Goal: Share content: Share content

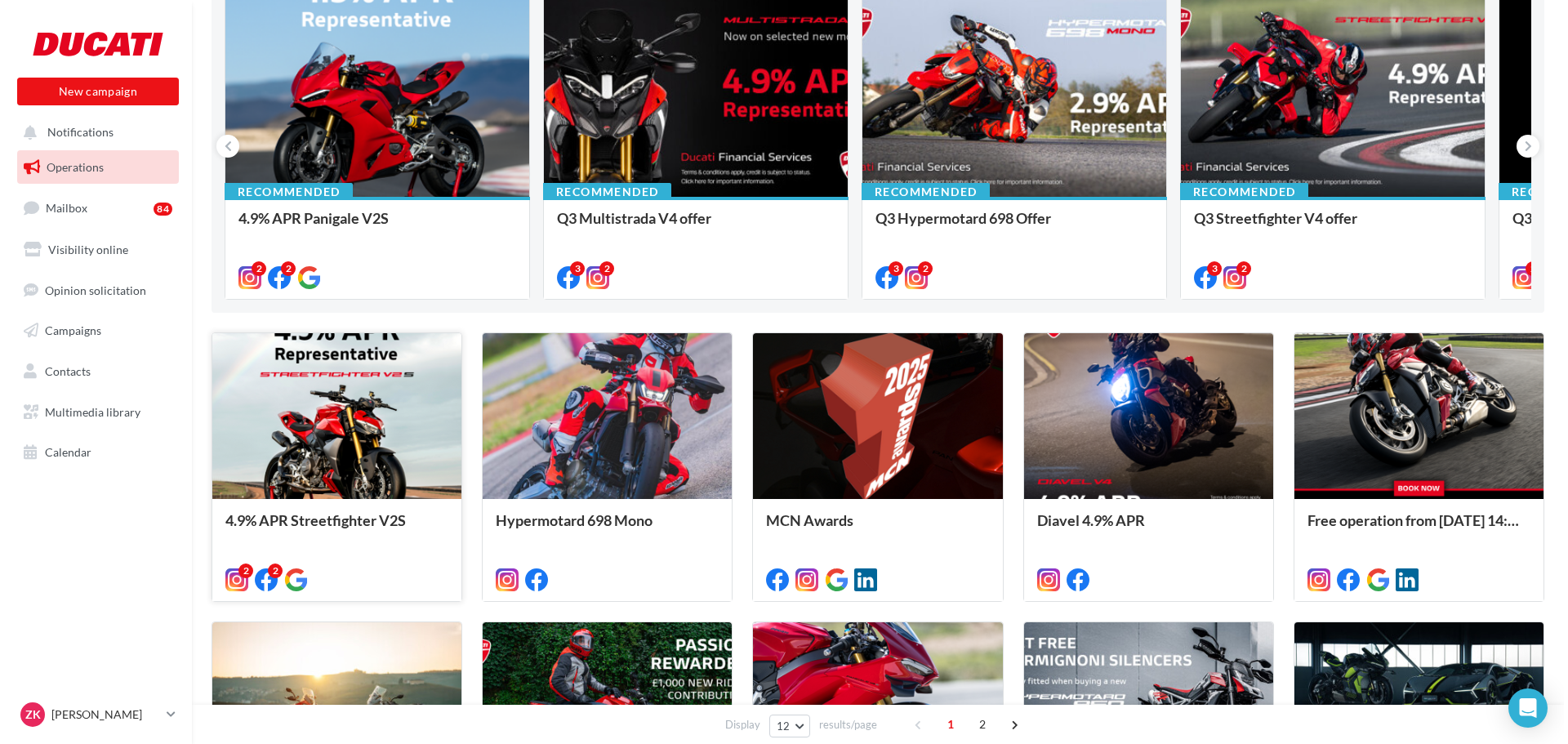
scroll to position [245, 0]
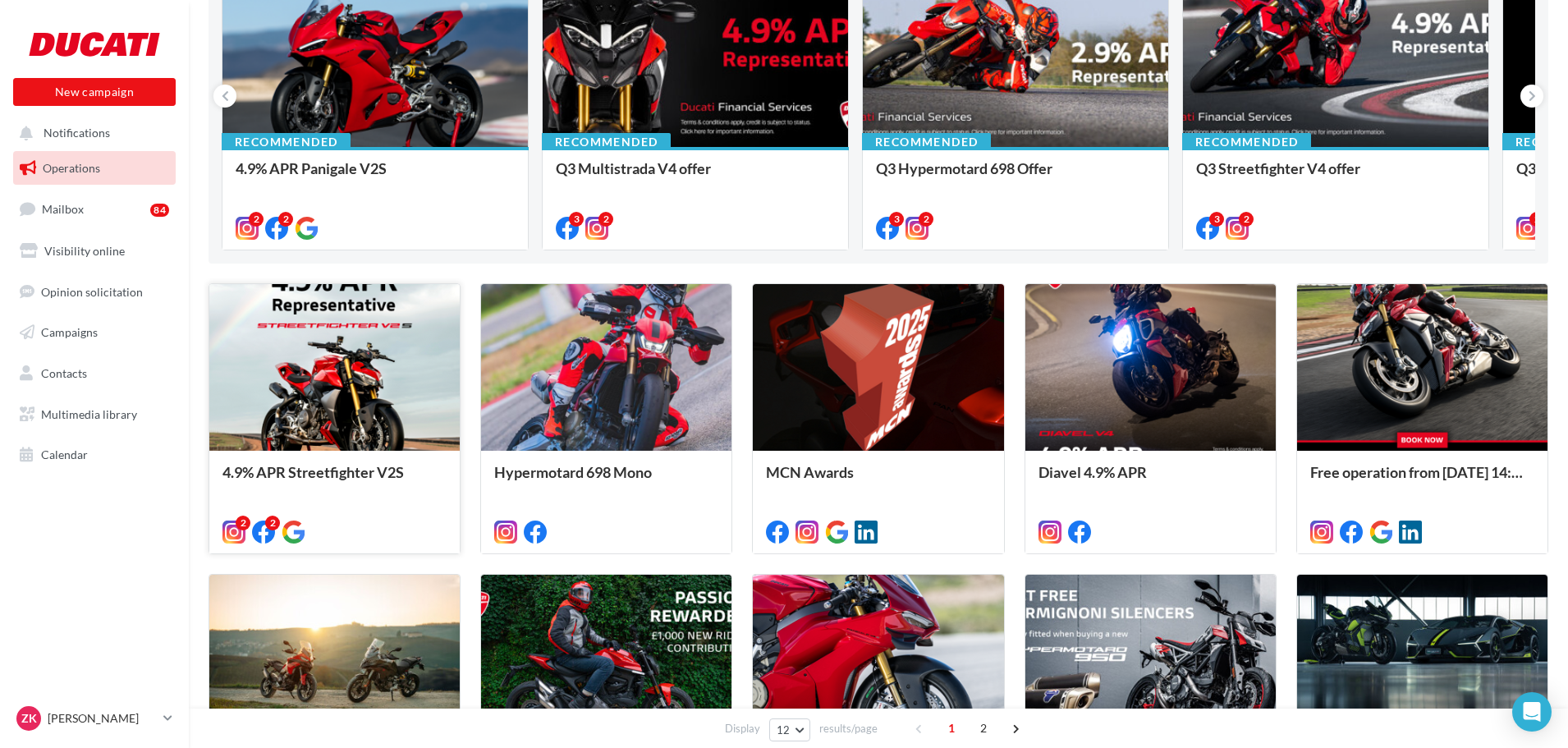
click at [319, 409] on div at bounding box center [334, 369] width 251 height 168
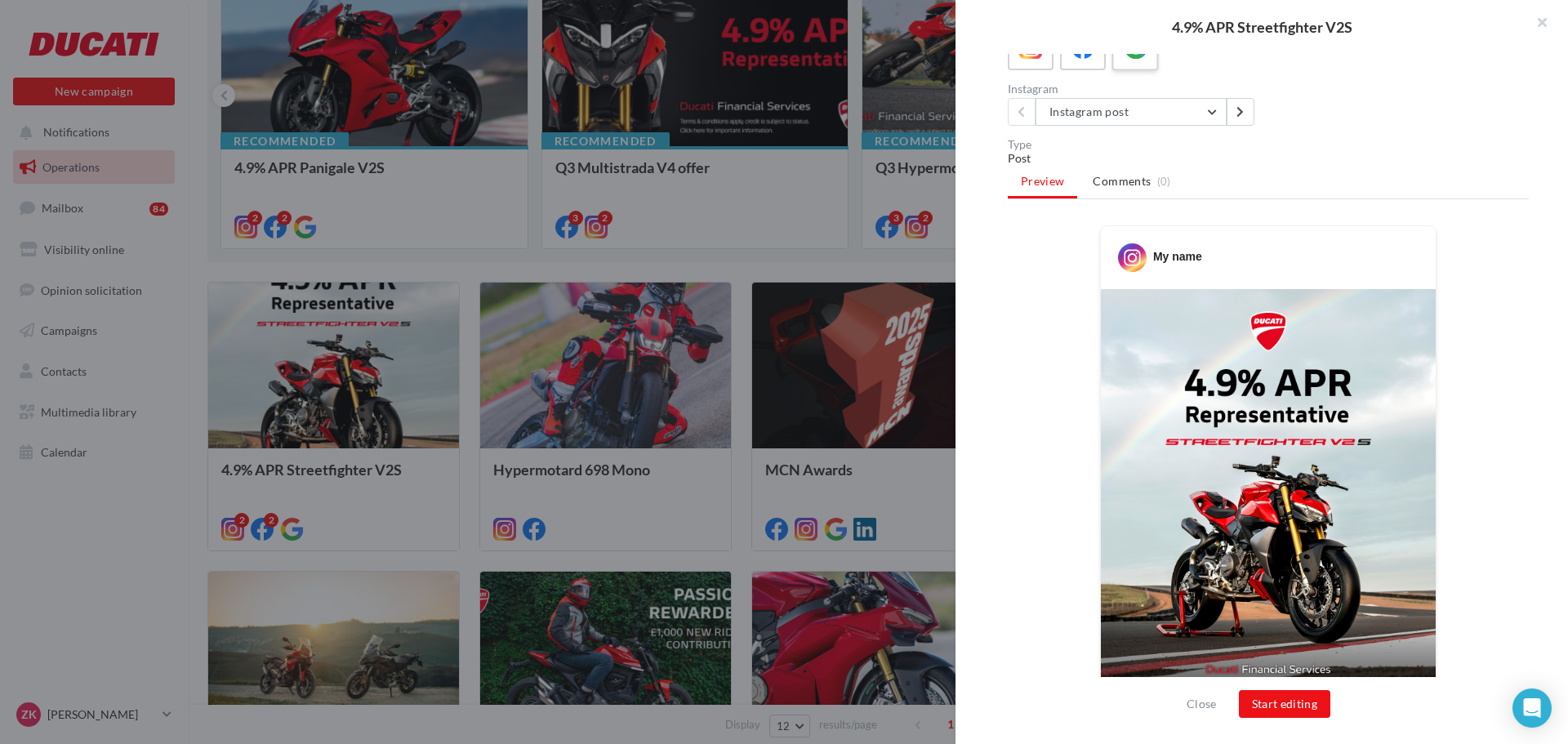
scroll to position [0, 0]
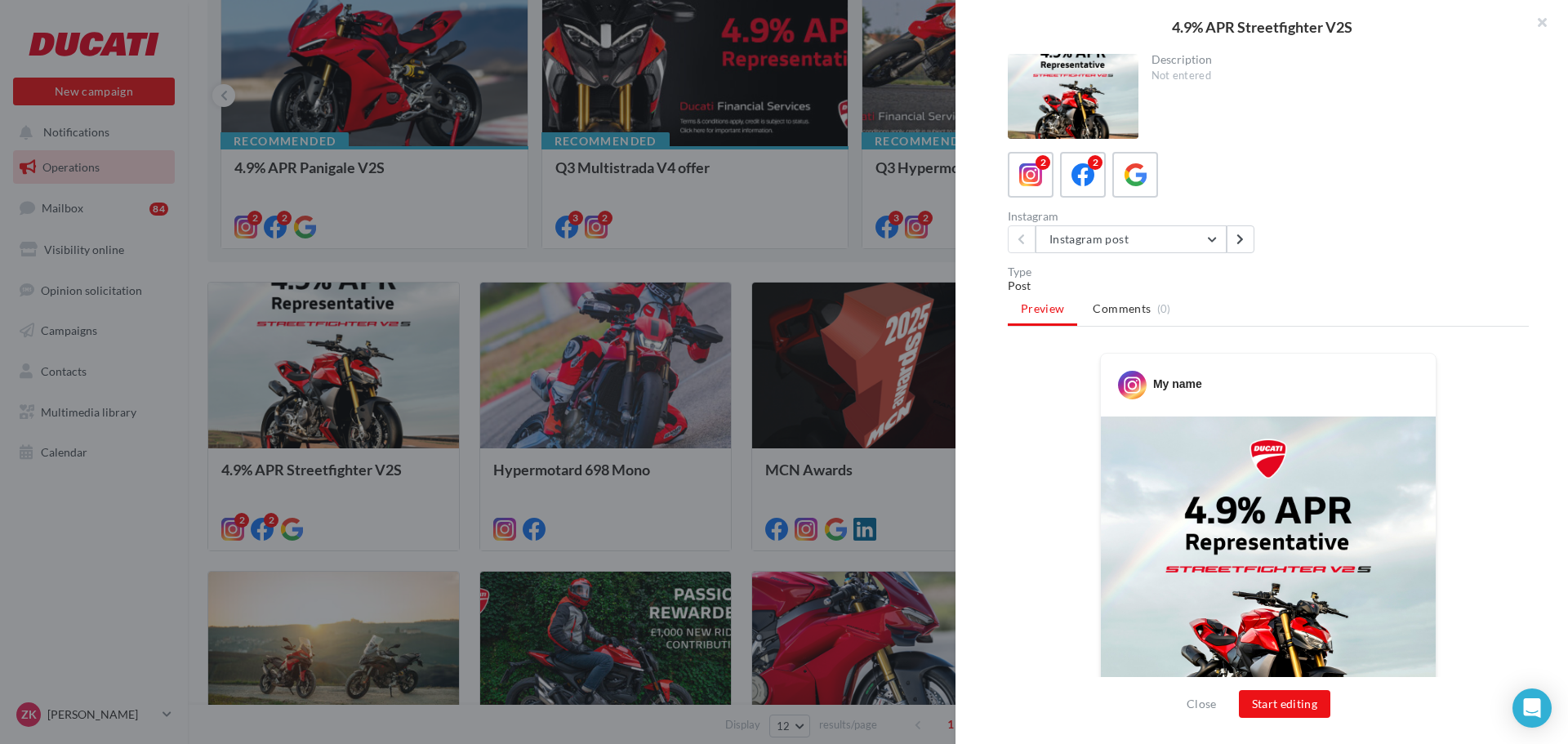
click at [1125, 259] on div "Description Not entered 2 2 Instagram Instagram post Instagram post Instagram s…" at bounding box center [1268, 373] width 626 height 638
click at [1137, 246] on button "Instagram post" at bounding box center [1131, 240] width 191 height 28
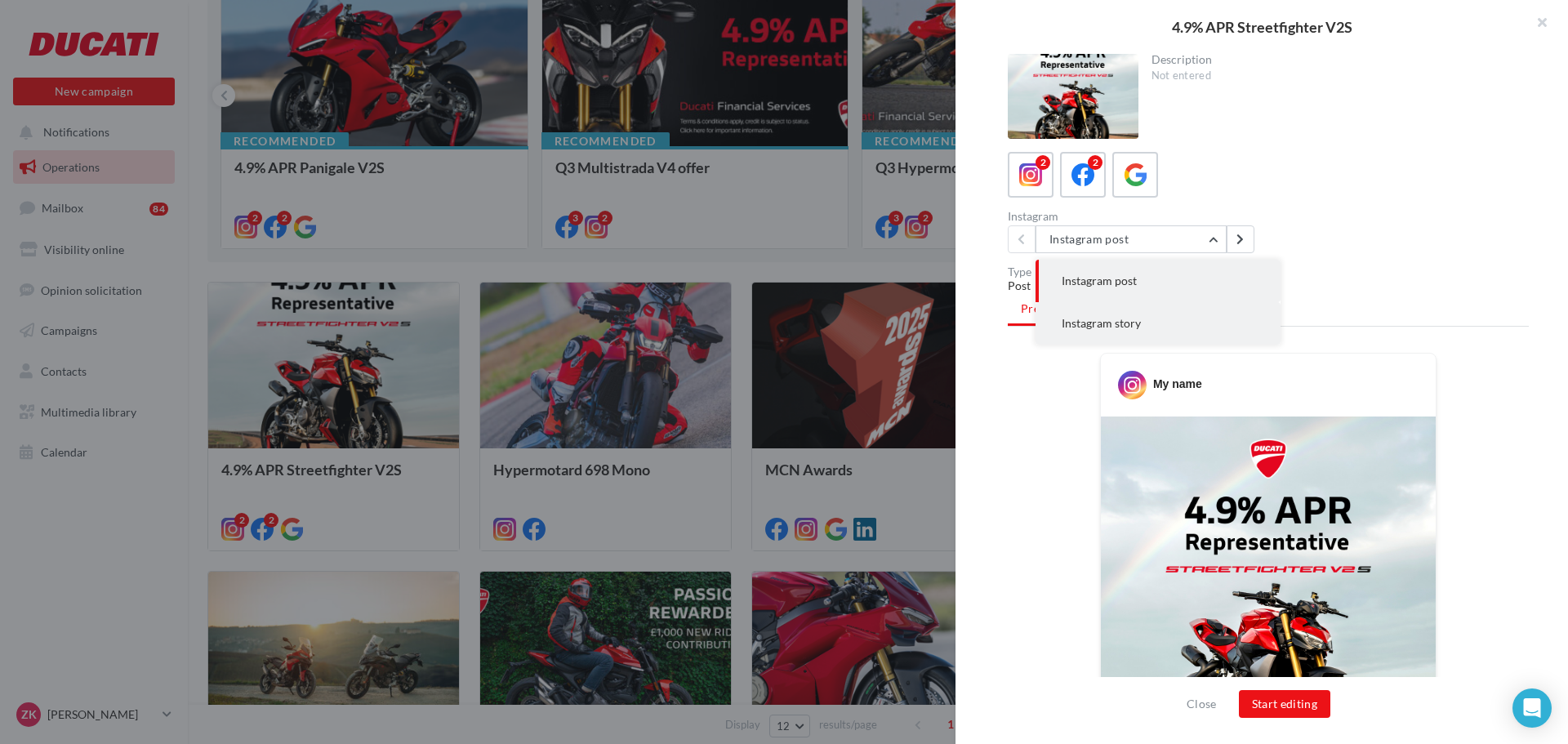
click at [1147, 327] on button "Instagram story" at bounding box center [1158, 324] width 245 height 42
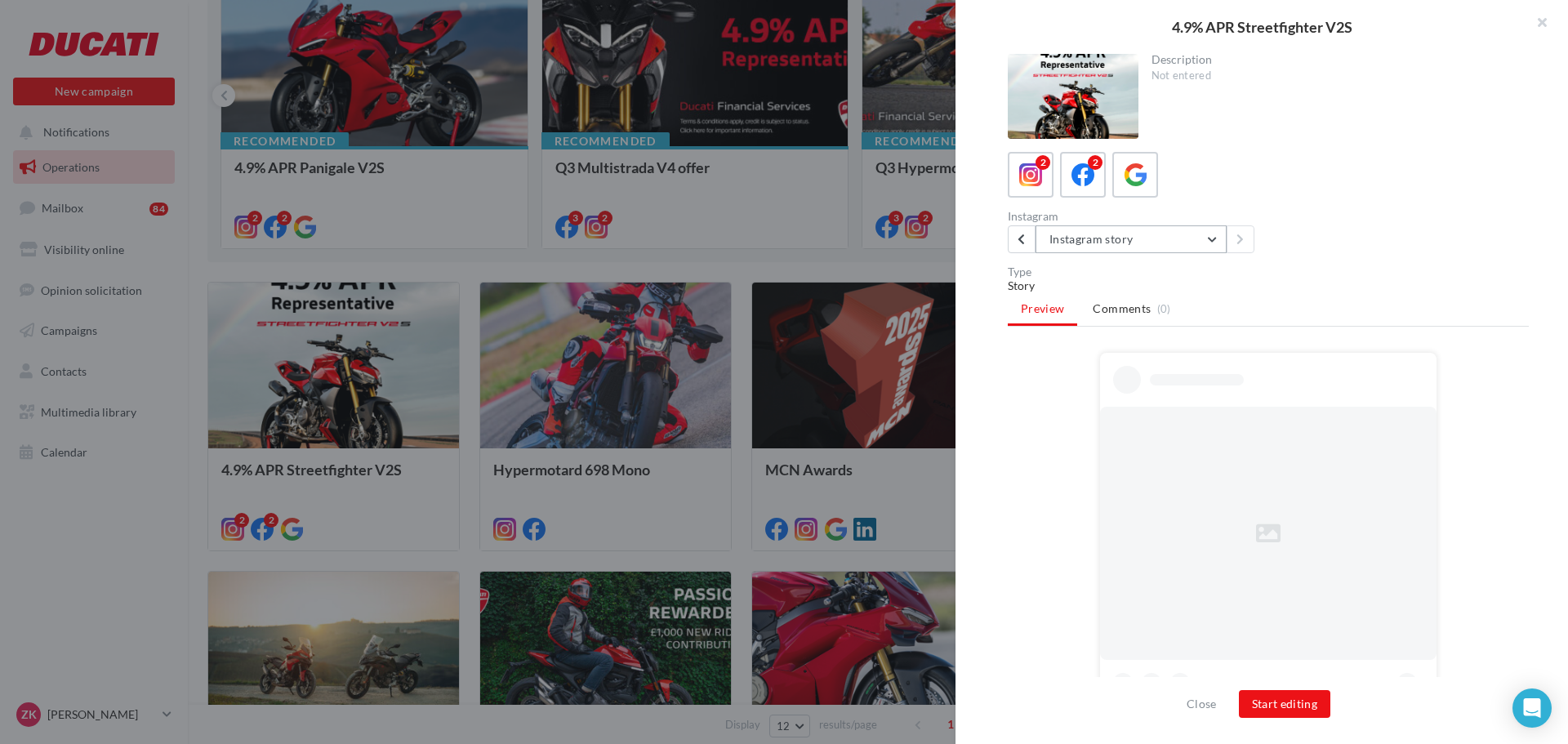
click at [1118, 240] on button "Instagram story" at bounding box center [1131, 240] width 191 height 28
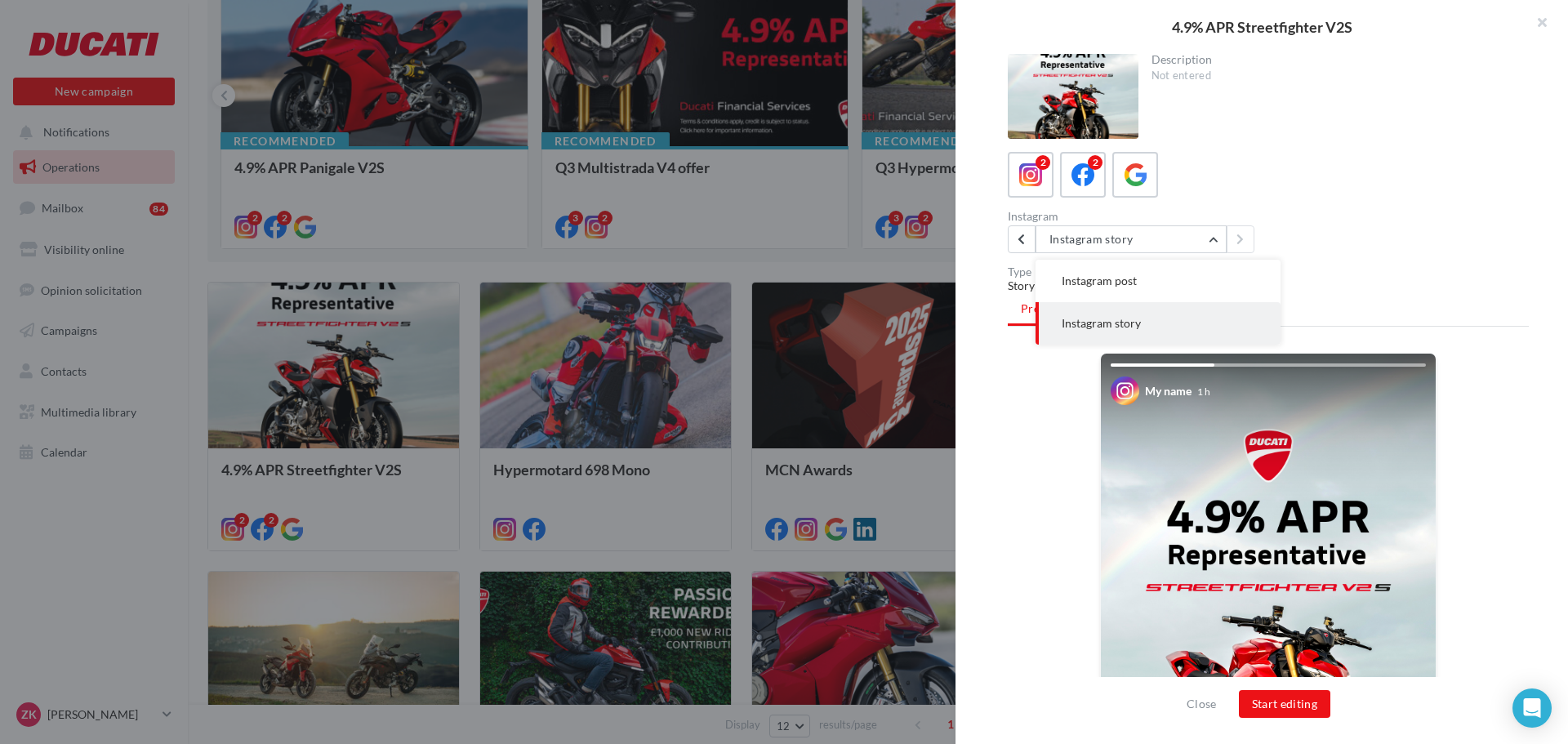
click at [1118, 284] on span "Instagram post" at bounding box center [1099, 280] width 75 height 14
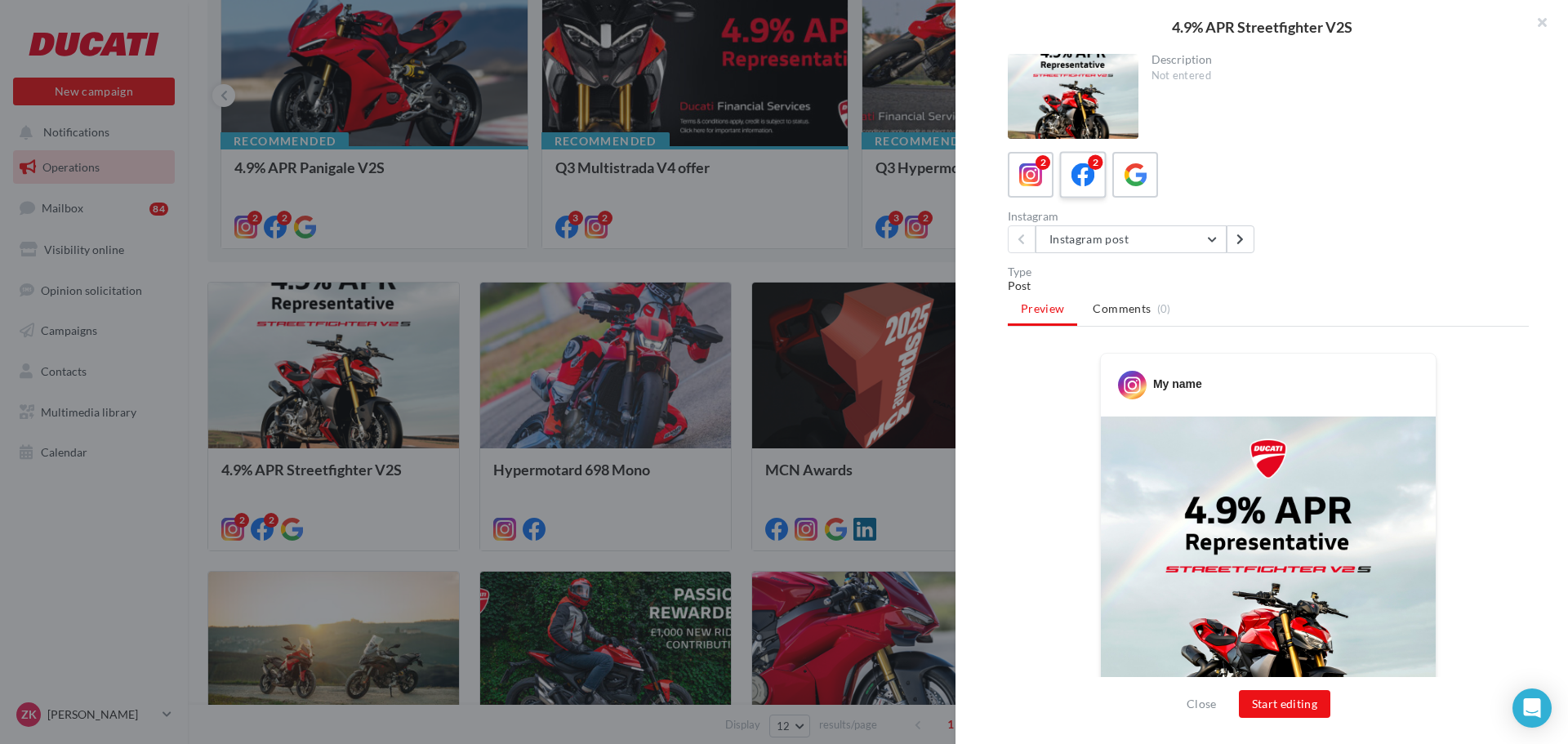
click at [1081, 180] on icon at bounding box center [1083, 175] width 24 height 24
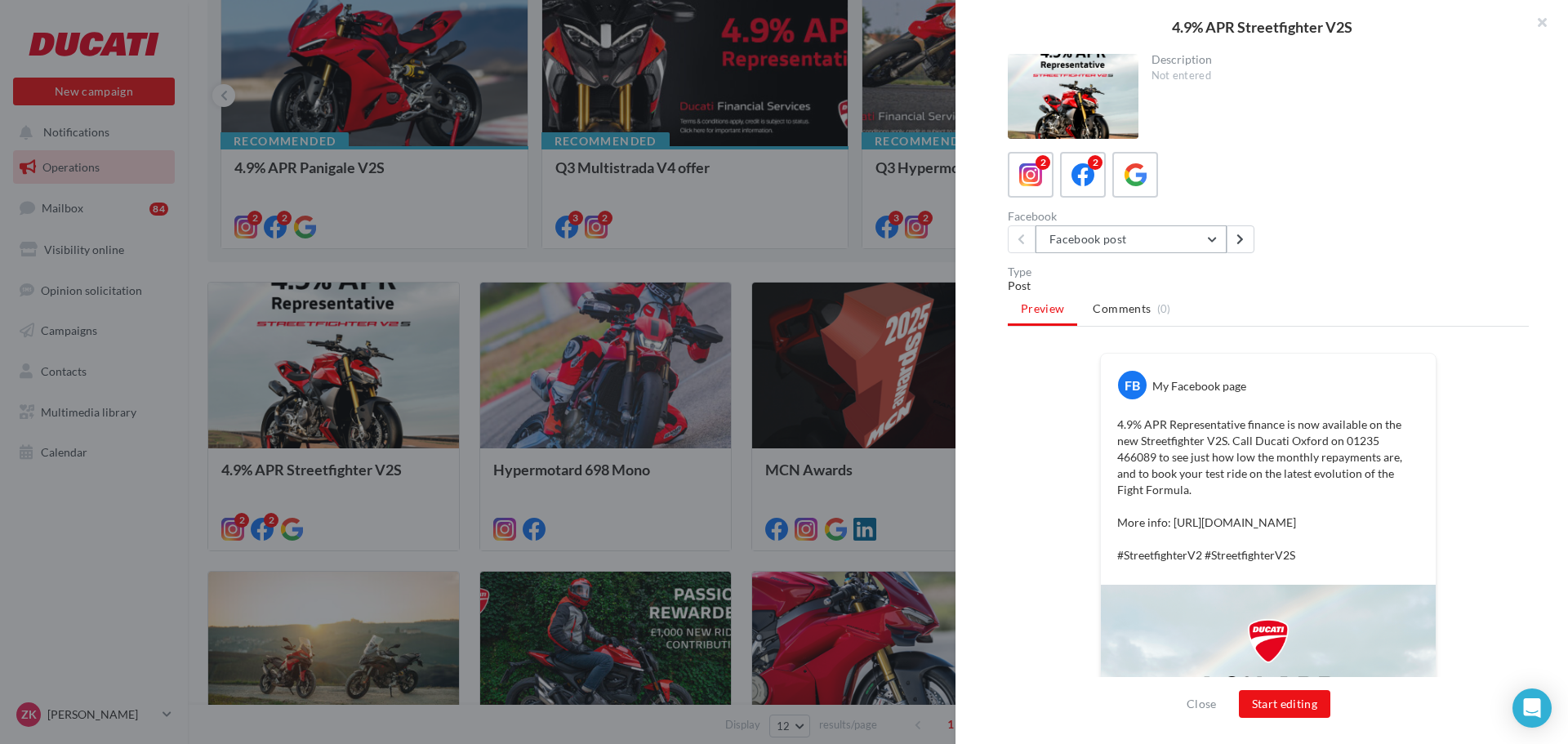
click at [1165, 240] on button "Facebook post" at bounding box center [1131, 240] width 191 height 28
click at [1043, 177] on div "2" at bounding box center [1031, 175] width 30 height 30
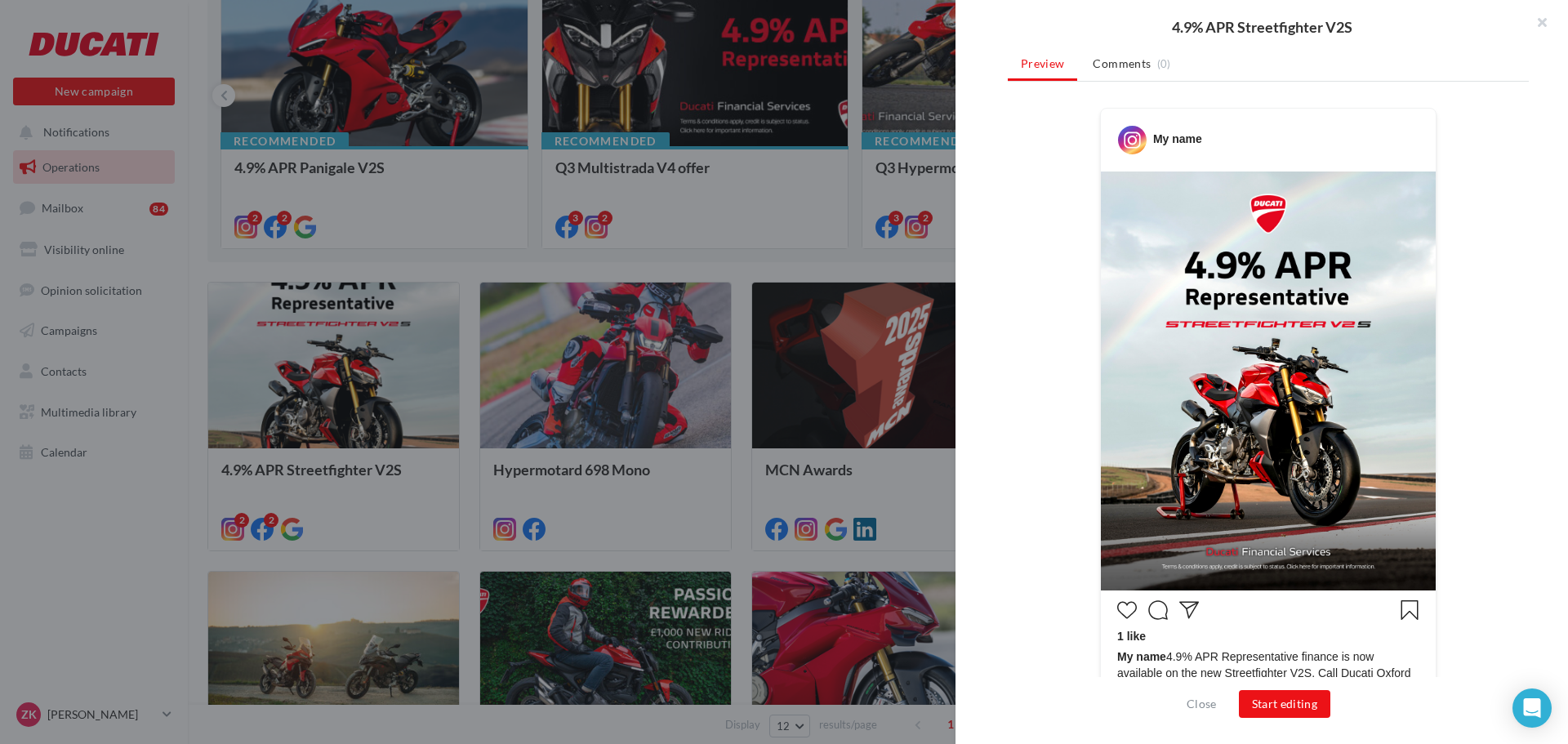
scroll to position [419, 0]
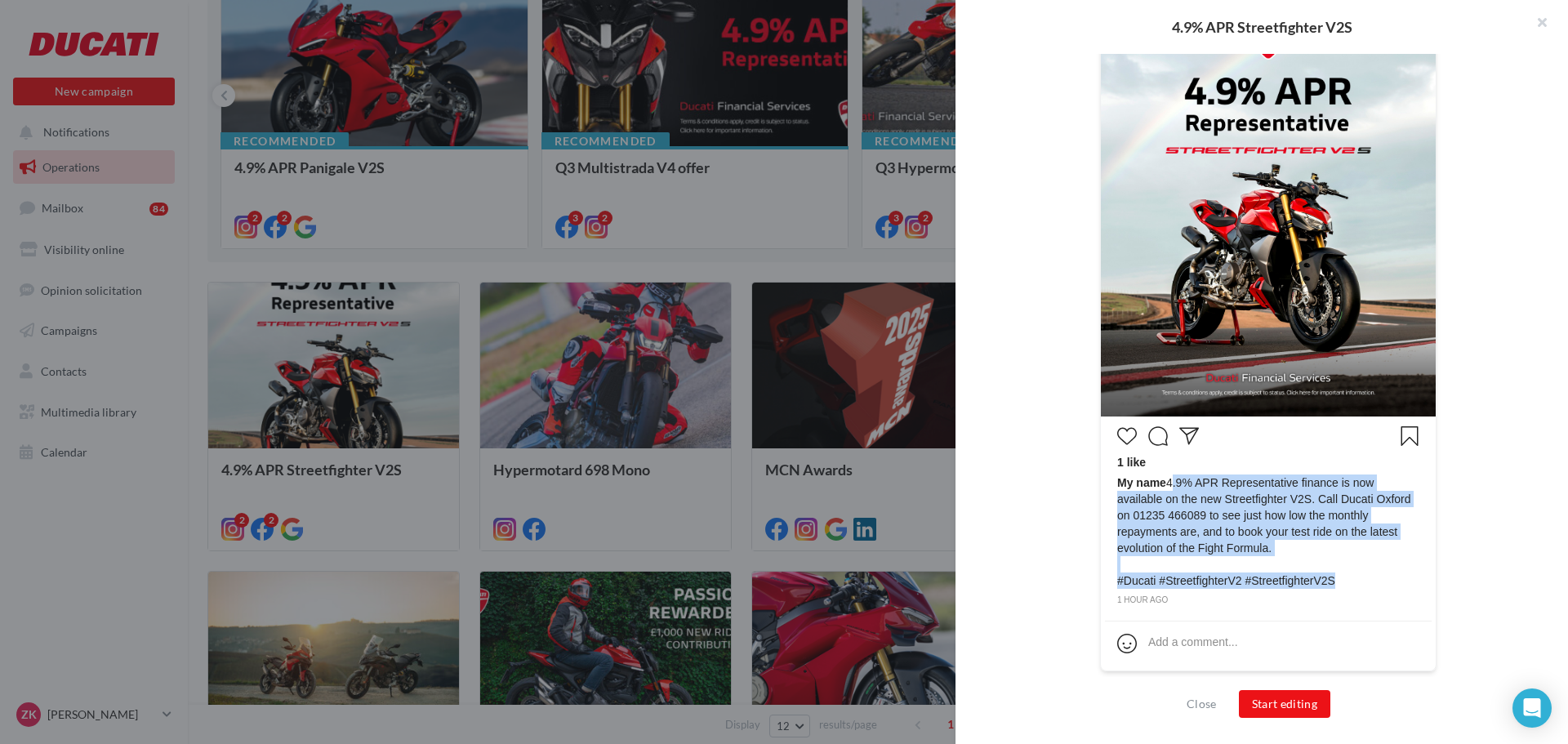
drag, startPoint x: 1166, startPoint y: 482, endPoint x: 1288, endPoint y: 518, distance: 127.2
click at [1340, 569] on span "My name 4.9% APR Representative finance is now available on the new Streetfight…" at bounding box center [1268, 532] width 302 height 115
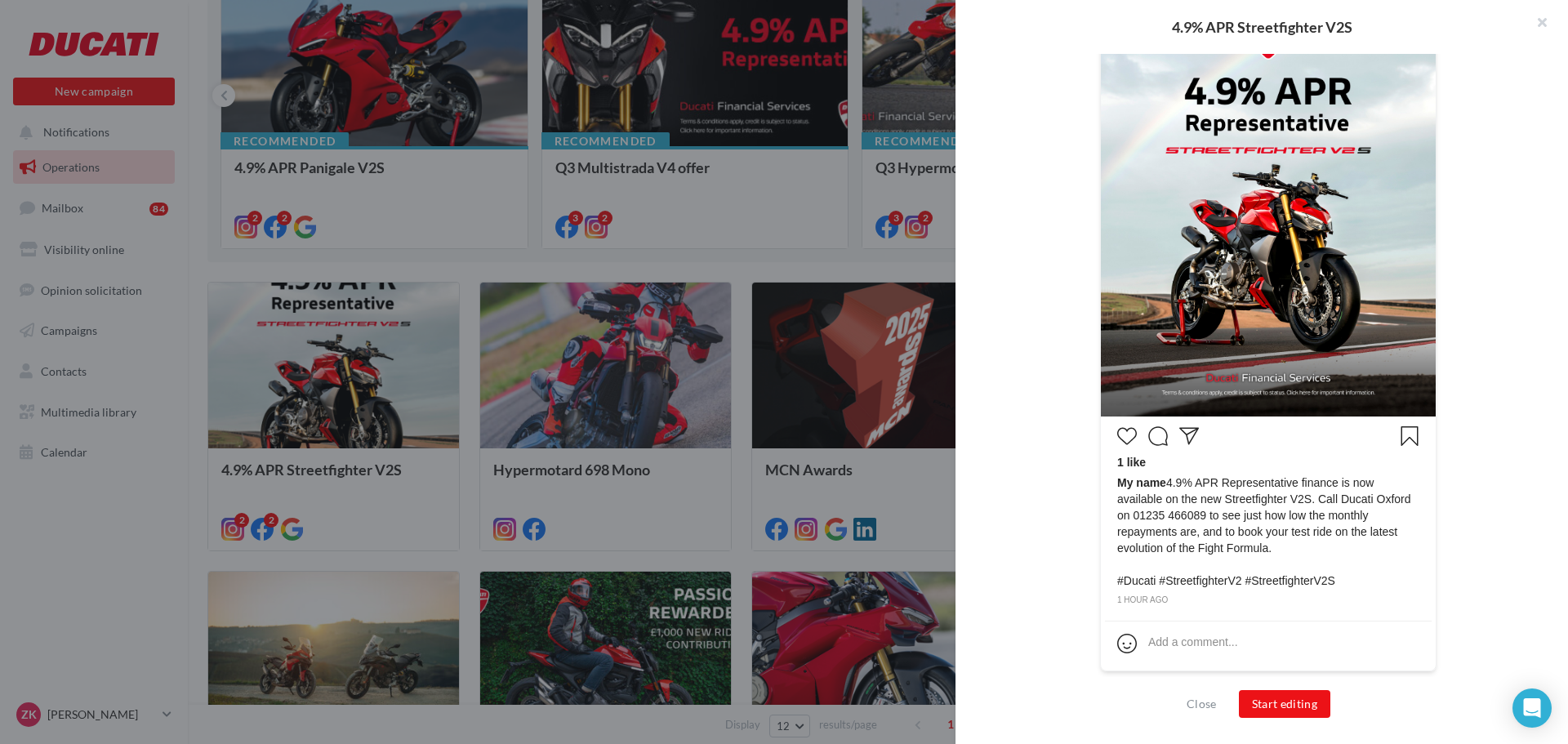
drag, startPoint x: 1286, startPoint y: 509, endPoint x: 1401, endPoint y: 579, distance: 134.6
click at [1401, 579] on span "My name 4.9% APR Representative finance is now available on the new Streetfight…" at bounding box center [1268, 532] width 302 height 115
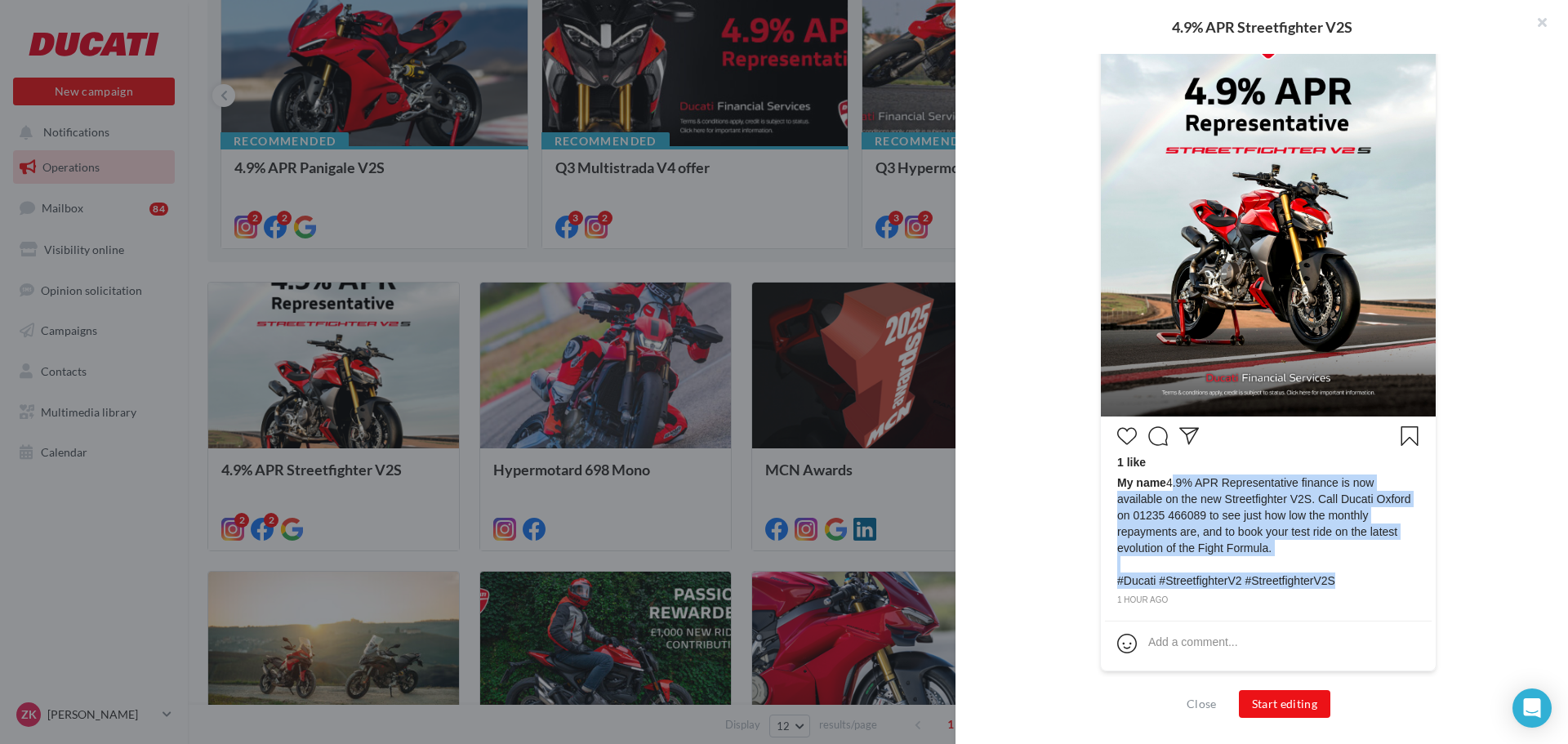
drag, startPoint x: 1341, startPoint y: 584, endPoint x: 1166, endPoint y: 482, distance: 202.6
click at [1166, 482] on span "My name 4.9% APR Representative finance is now available on the new Streetfight…" at bounding box center [1268, 532] width 302 height 115
copy span "4.9% APR Representative finance is now available on the new Streetfighter V2S. …"
